Goal: Task Accomplishment & Management: Use online tool/utility

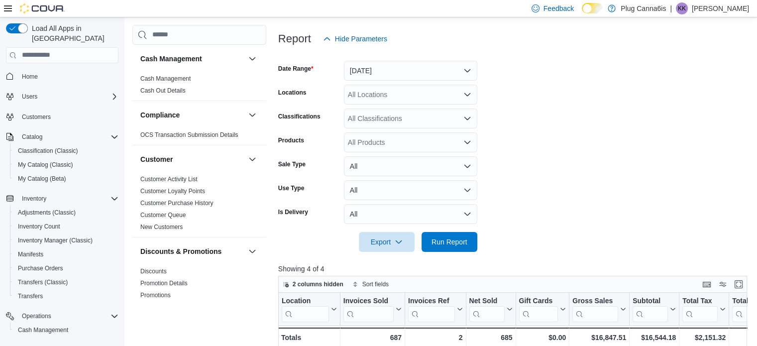
scroll to position [127, 0]
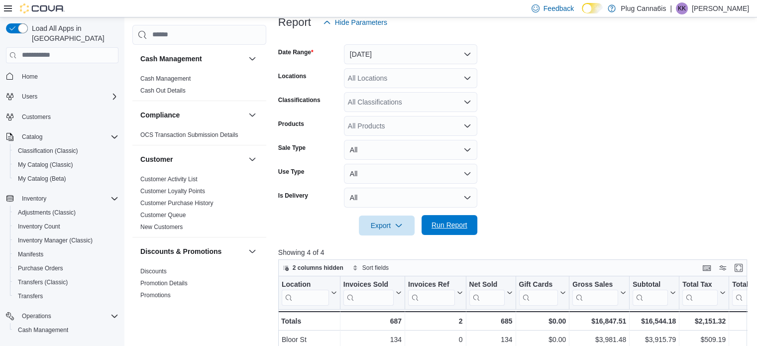
click at [454, 228] on span "Run Report" at bounding box center [450, 225] width 36 height 10
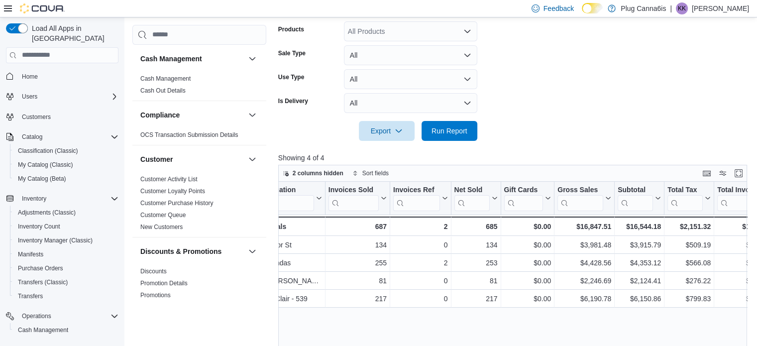
scroll to position [0, 15]
